Goal: Transaction & Acquisition: Download file/media

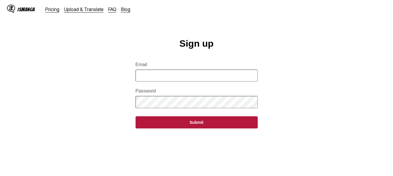
click at [180, 79] on input "Email" at bounding box center [196, 76] width 122 height 12
type input "**********"
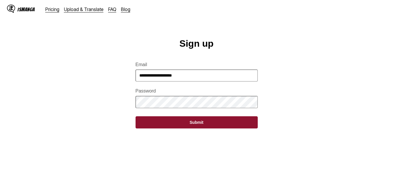
click at [197, 127] on button "Submit" at bounding box center [196, 123] width 122 height 12
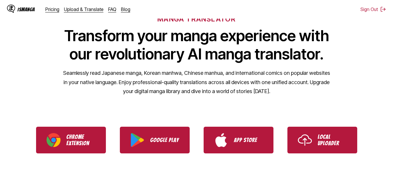
scroll to position [58, 0]
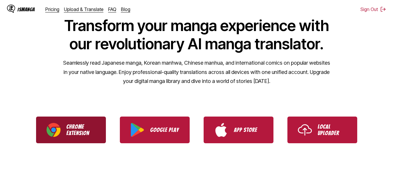
click at [77, 130] on p "Chrome Extension" at bounding box center [80, 130] width 29 height 13
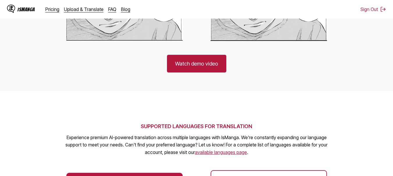
scroll to position [465, 0]
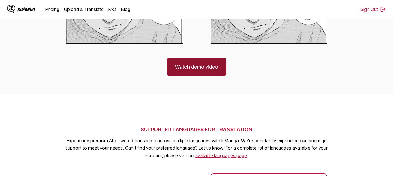
click at [217, 67] on link "Watch demo video" at bounding box center [196, 67] width 59 height 18
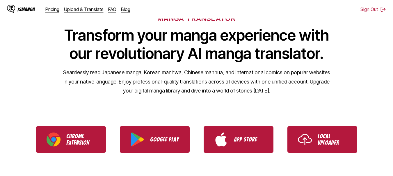
scroll to position [58, 0]
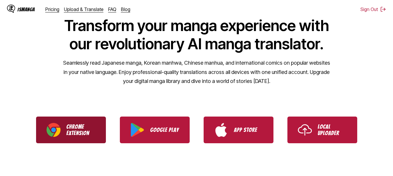
click at [83, 135] on p "Chrome Extension" at bounding box center [80, 130] width 29 height 13
